Goal: Task Accomplishment & Management: Use online tool/utility

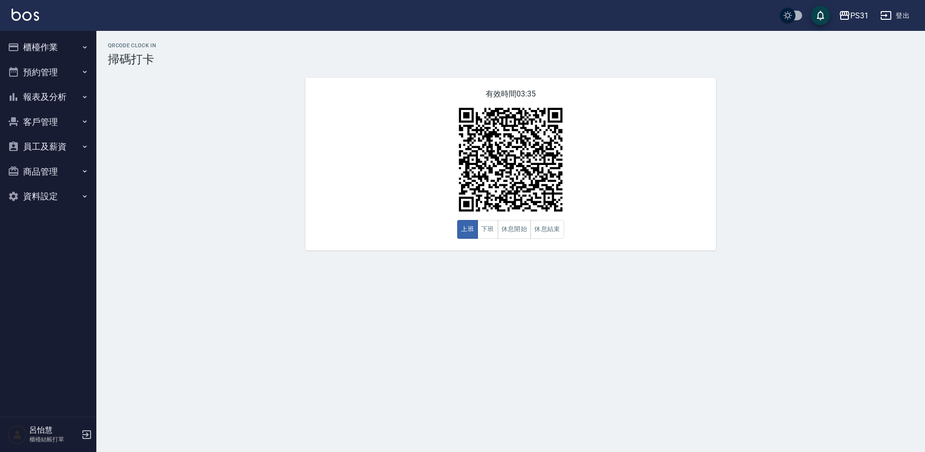
click at [36, 47] on button "櫃檯作業" at bounding box center [48, 47] width 89 height 25
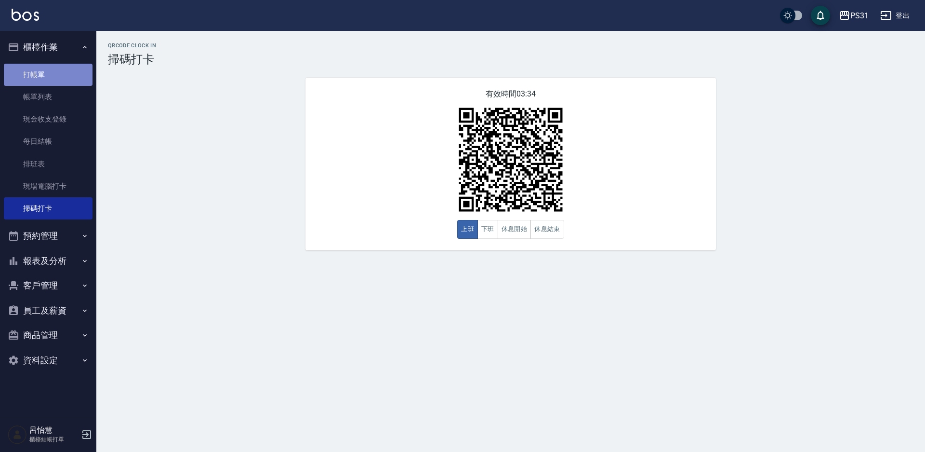
click at [51, 78] on link "打帳單" at bounding box center [48, 75] width 89 height 22
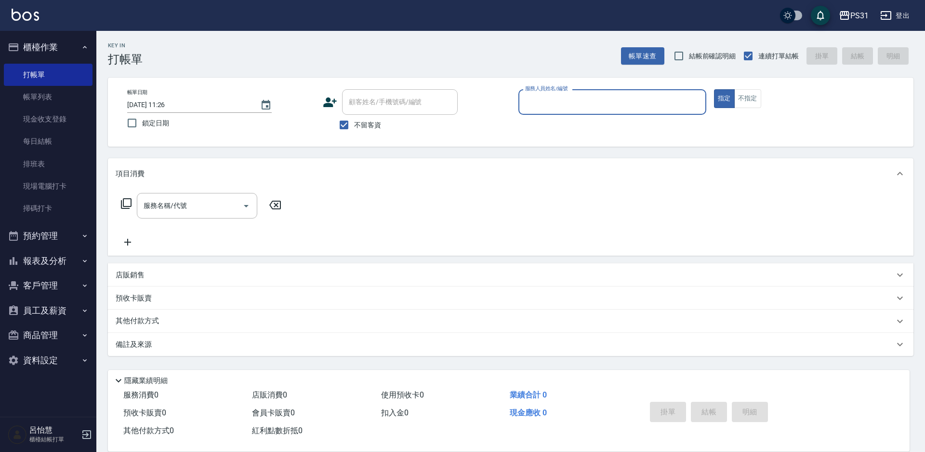
drag, startPoint x: 55, startPoint y: 265, endPoint x: 60, endPoint y: 269, distance: 6.5
click at [60, 269] on button "報表及分析" at bounding box center [48, 260] width 89 height 25
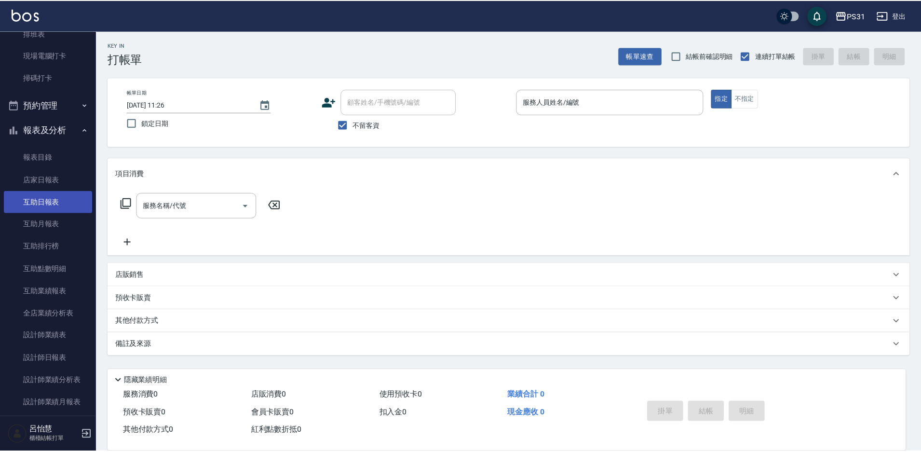
scroll to position [193, 0]
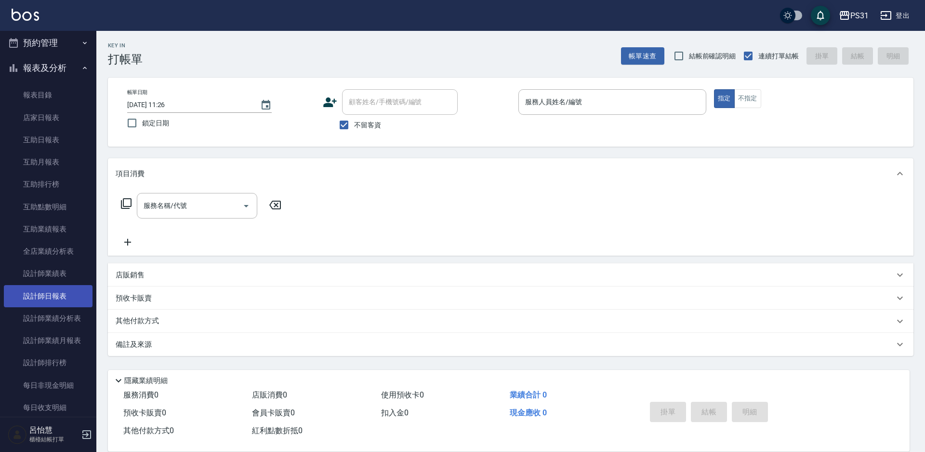
click at [44, 297] on link "設計師日報表" at bounding box center [48, 296] width 89 height 22
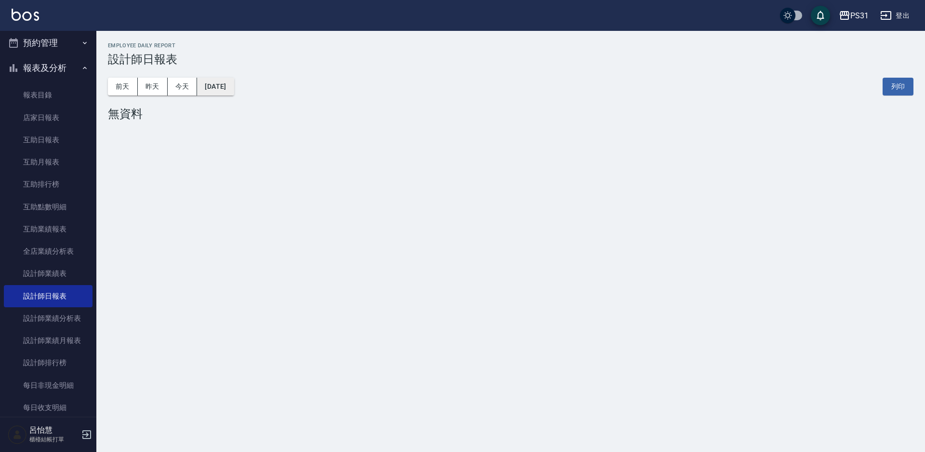
click at [221, 84] on button "[DATE]" at bounding box center [215, 87] width 37 height 18
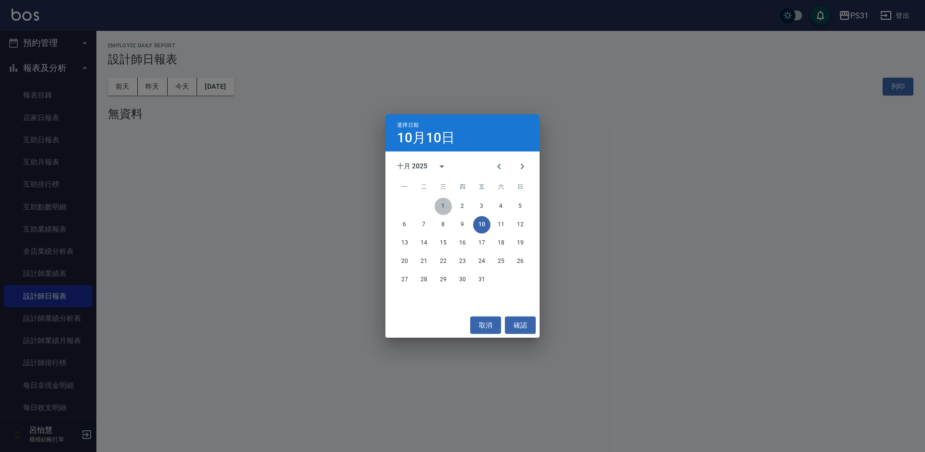
click at [441, 206] on button "1" at bounding box center [443, 206] width 17 height 17
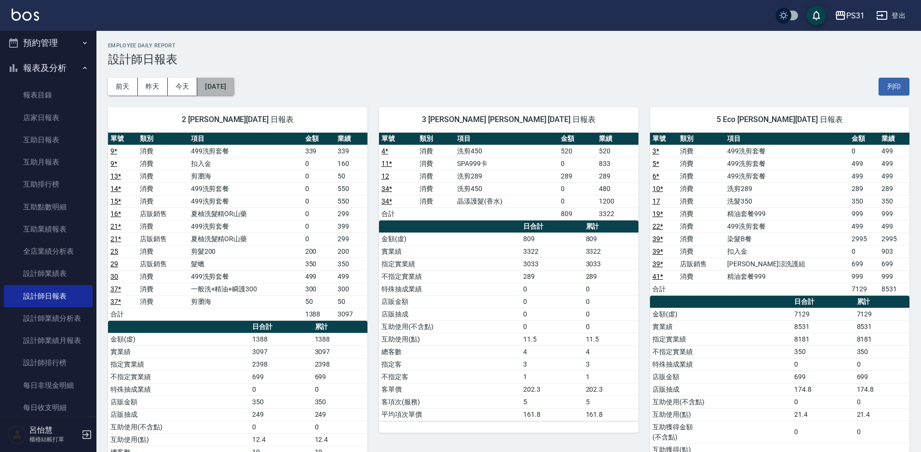
click at [207, 86] on button "[DATE]" at bounding box center [215, 87] width 37 height 18
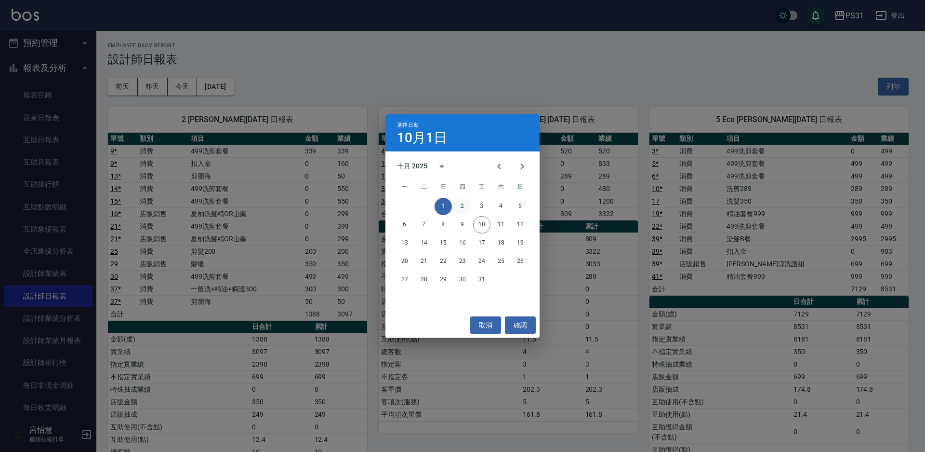
click at [464, 203] on button "2" at bounding box center [462, 206] width 17 height 17
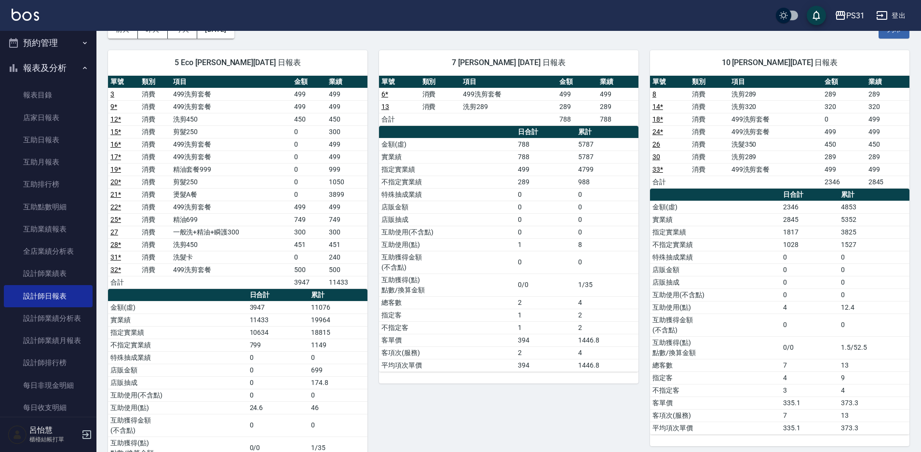
scroll to position [96, 0]
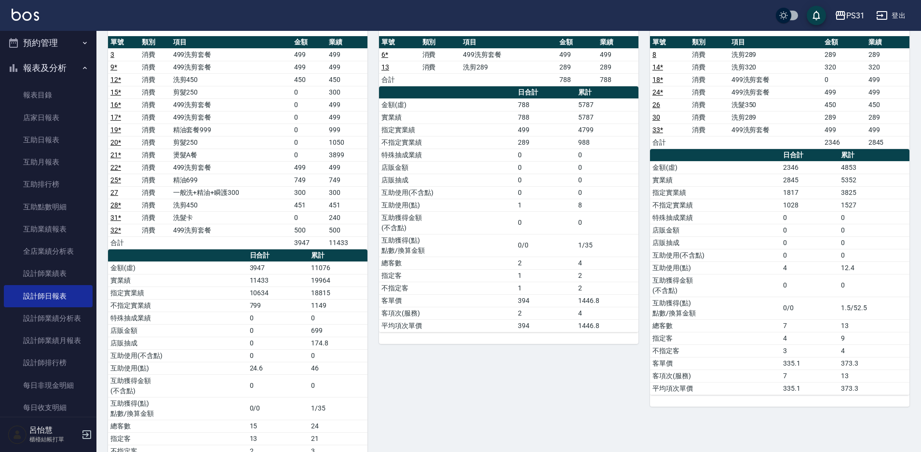
click at [40, 48] on button "預約管理" at bounding box center [48, 42] width 89 height 25
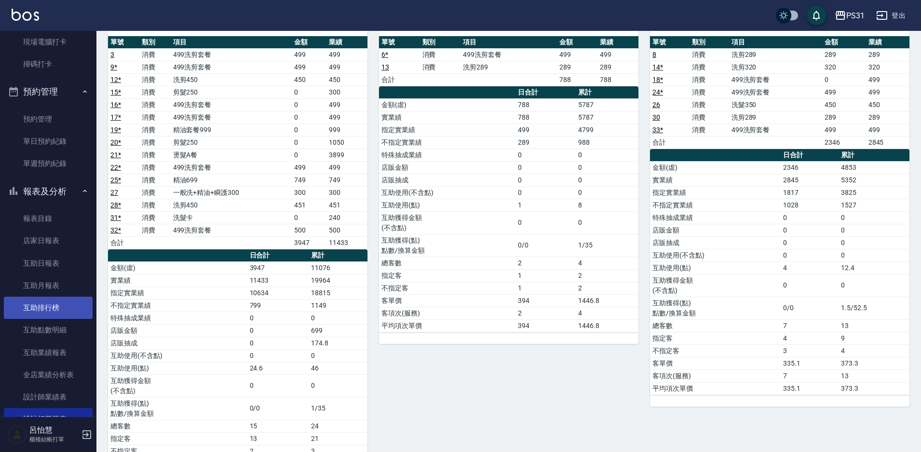
scroll to position [21, 0]
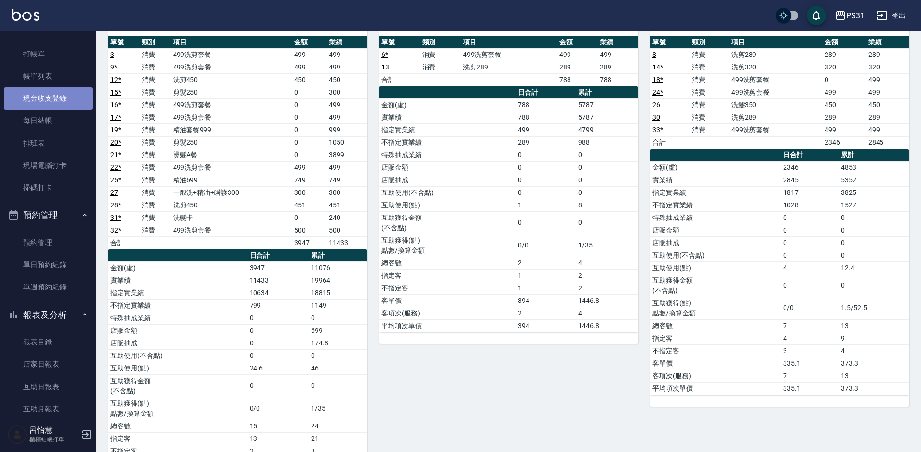
click at [60, 97] on link "現金收支登錄" at bounding box center [48, 98] width 89 height 22
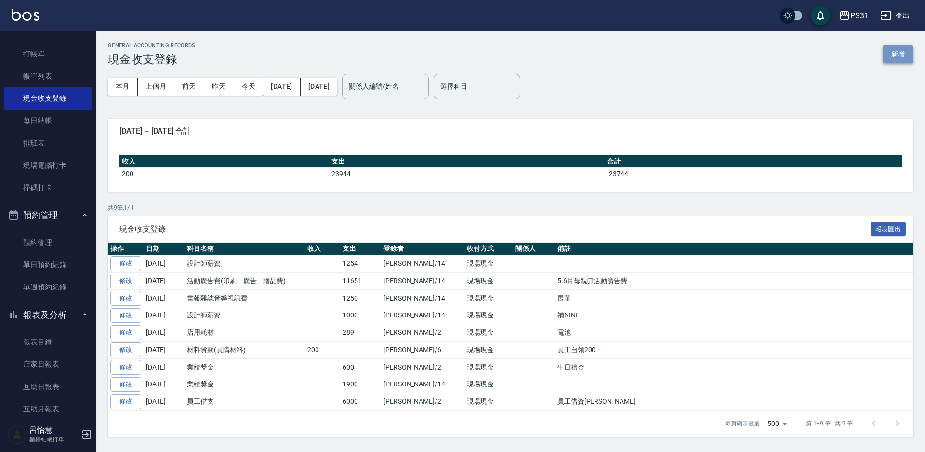
click at [655, 53] on button "新增" at bounding box center [898, 54] width 31 height 18
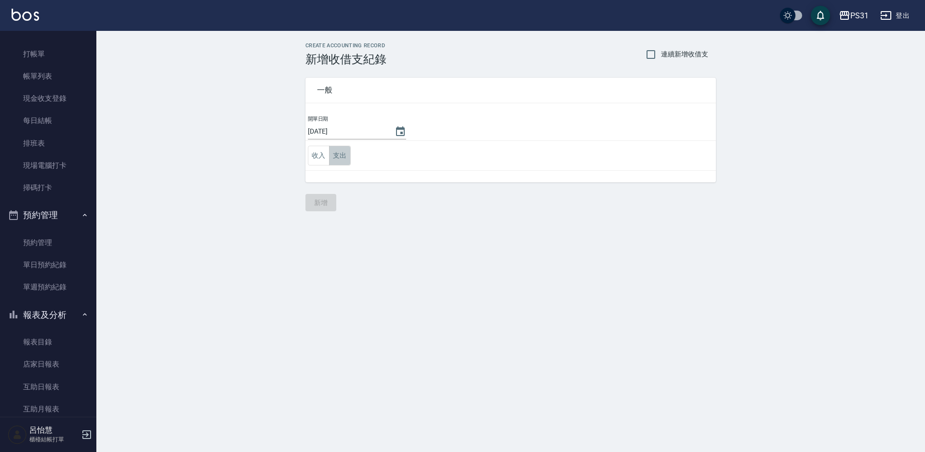
click at [342, 149] on button "支出" at bounding box center [340, 156] width 22 height 20
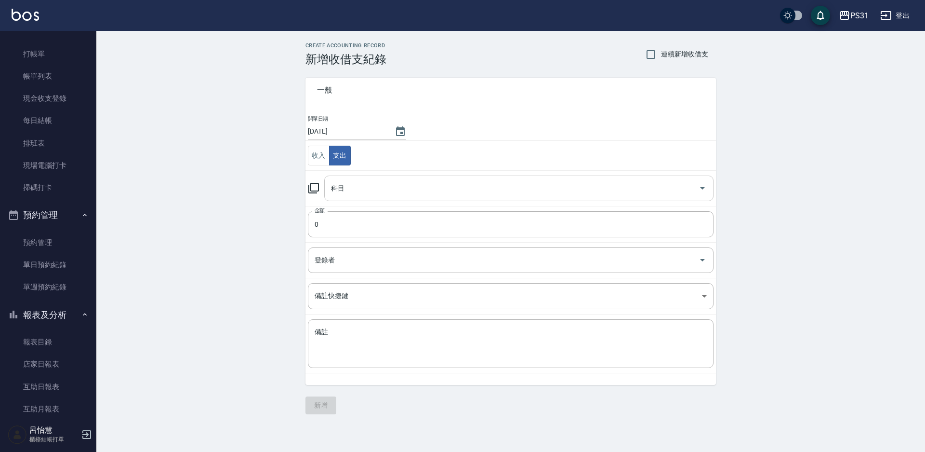
click at [347, 193] on input "科目" at bounding box center [512, 188] width 366 height 17
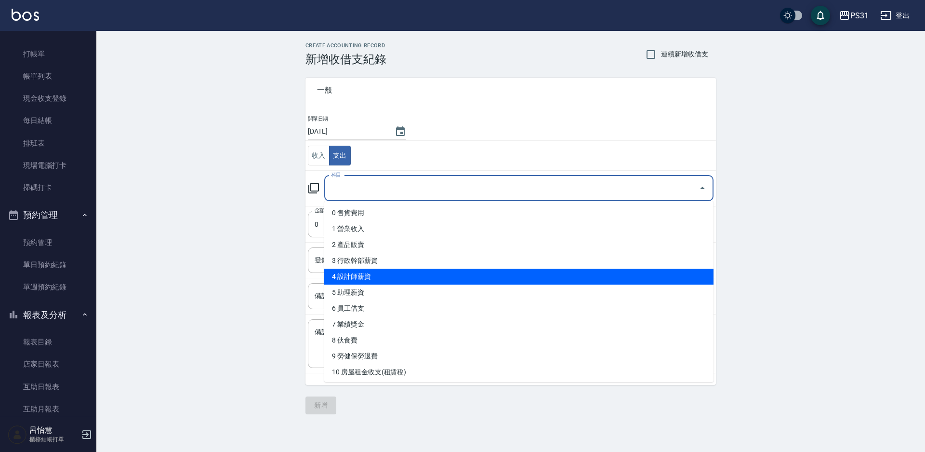
click at [381, 272] on li "4 設計師薪資" at bounding box center [518, 276] width 389 height 16
type input "4 設計師薪資"
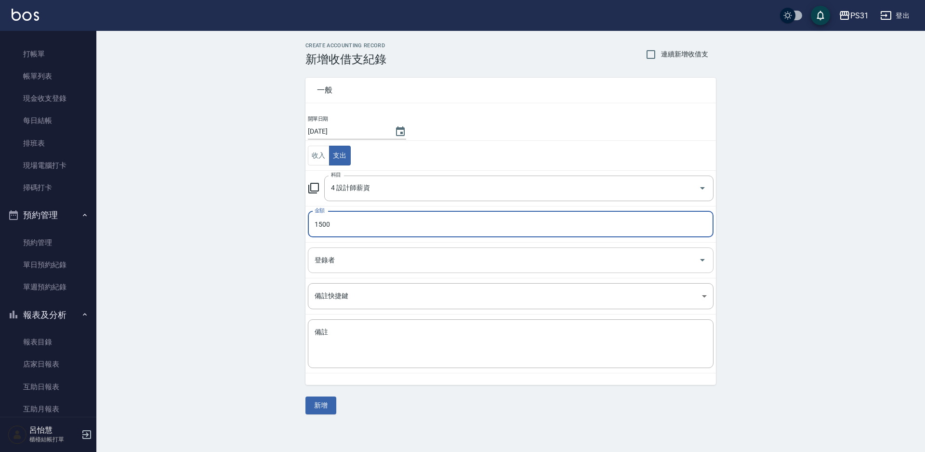
type input "1500"
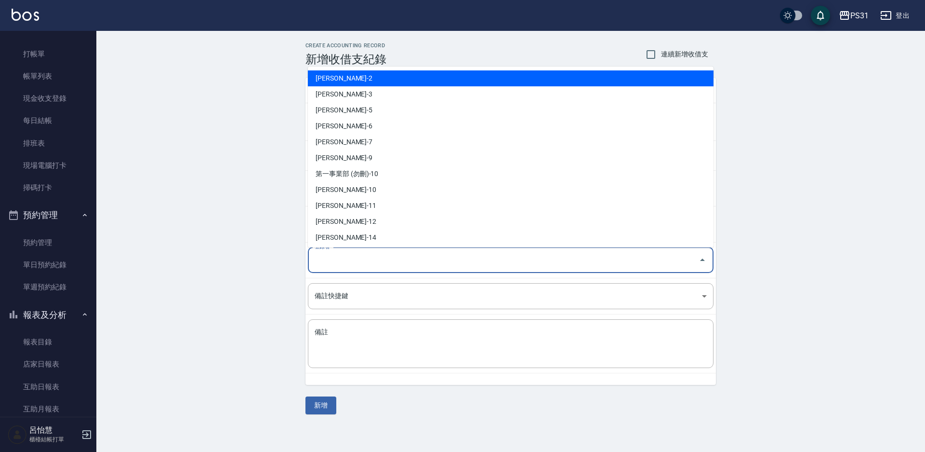
click at [555, 257] on input "登錄者" at bounding box center [503, 260] width 383 height 17
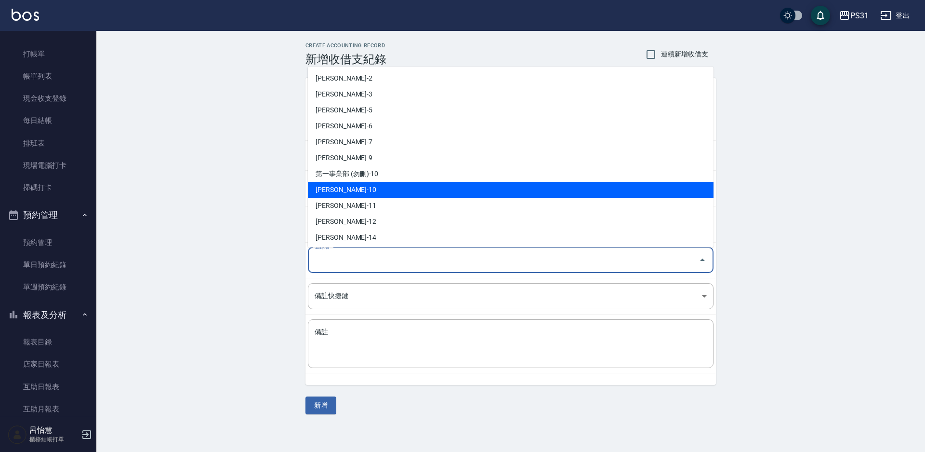
click at [416, 197] on li "[PERSON_NAME]-10" at bounding box center [511, 190] width 406 height 16
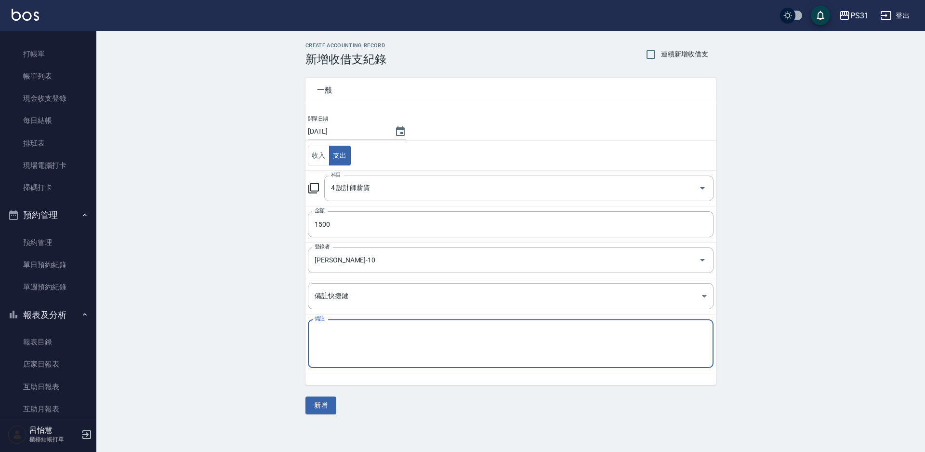
click at [396, 320] on textarea "備註" at bounding box center [511, 343] width 392 height 33
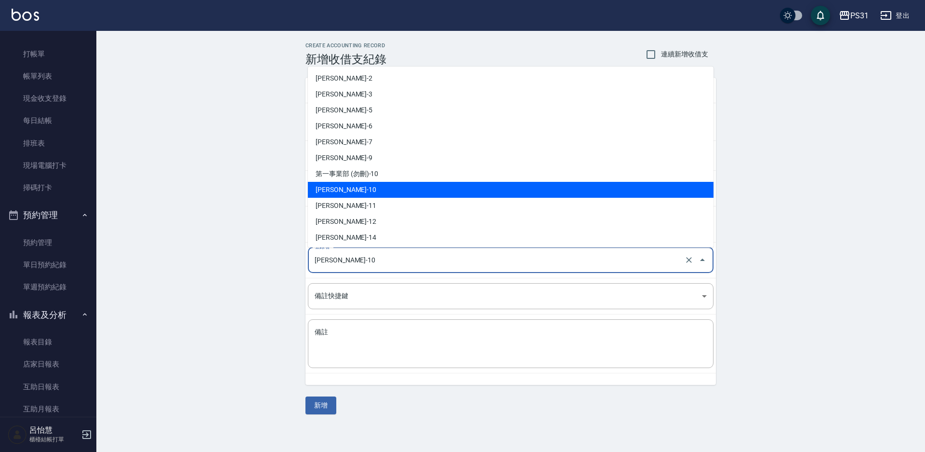
click at [388, 266] on input "[PERSON_NAME]-10" at bounding box center [497, 260] width 370 height 17
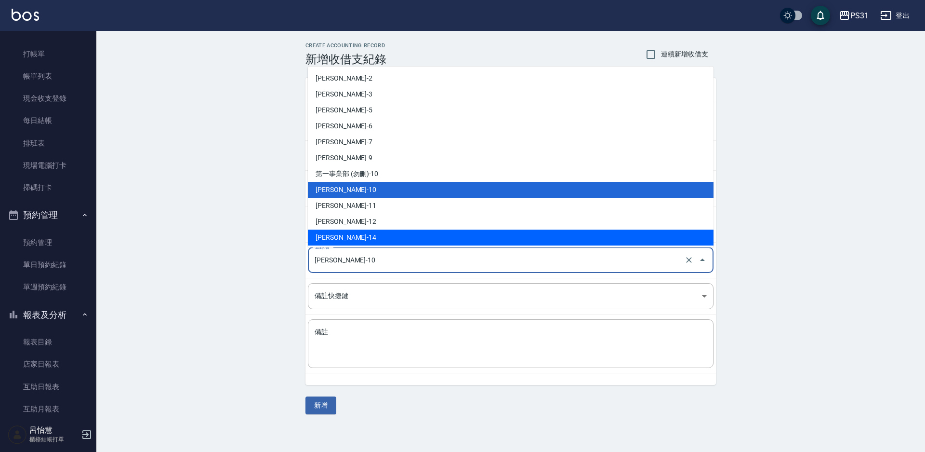
click at [351, 230] on li "[PERSON_NAME]-14" at bounding box center [511, 237] width 406 height 16
type input "[PERSON_NAME]-14"
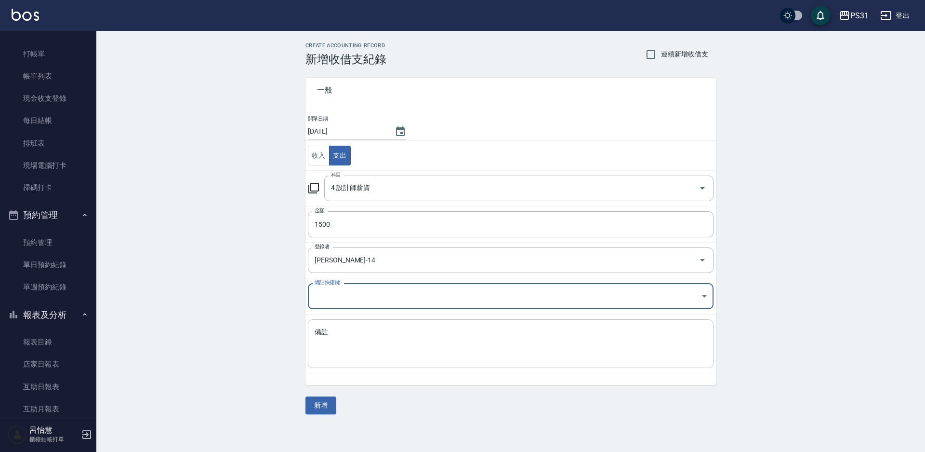
click at [368, 320] on textarea "備註" at bounding box center [511, 343] width 392 height 33
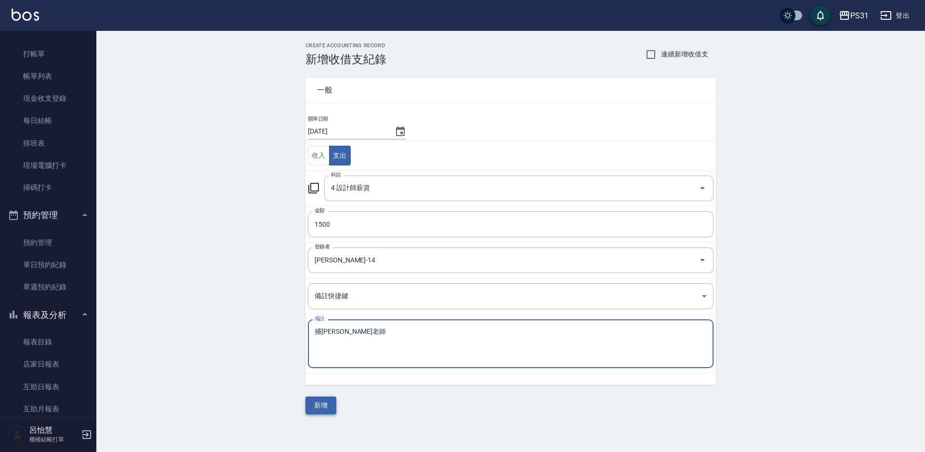
type textarea "捕[PERSON_NAME]老師"
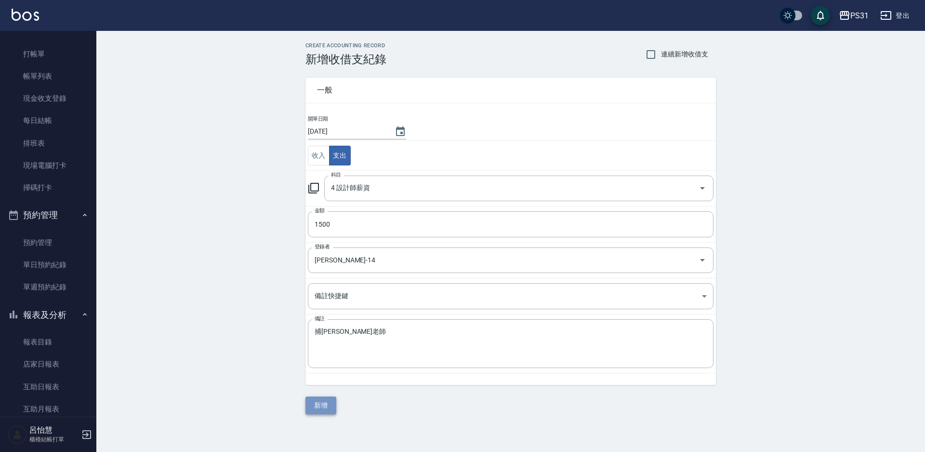
click at [309, 320] on button "新增" at bounding box center [321, 405] width 31 height 18
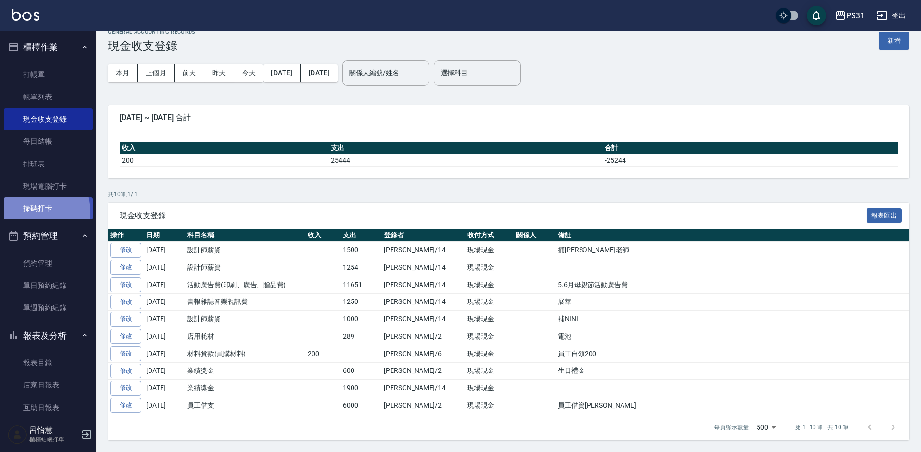
click at [30, 211] on link "掃碼打卡" at bounding box center [48, 208] width 89 height 22
